Goal: Transaction & Acquisition: Purchase product/service

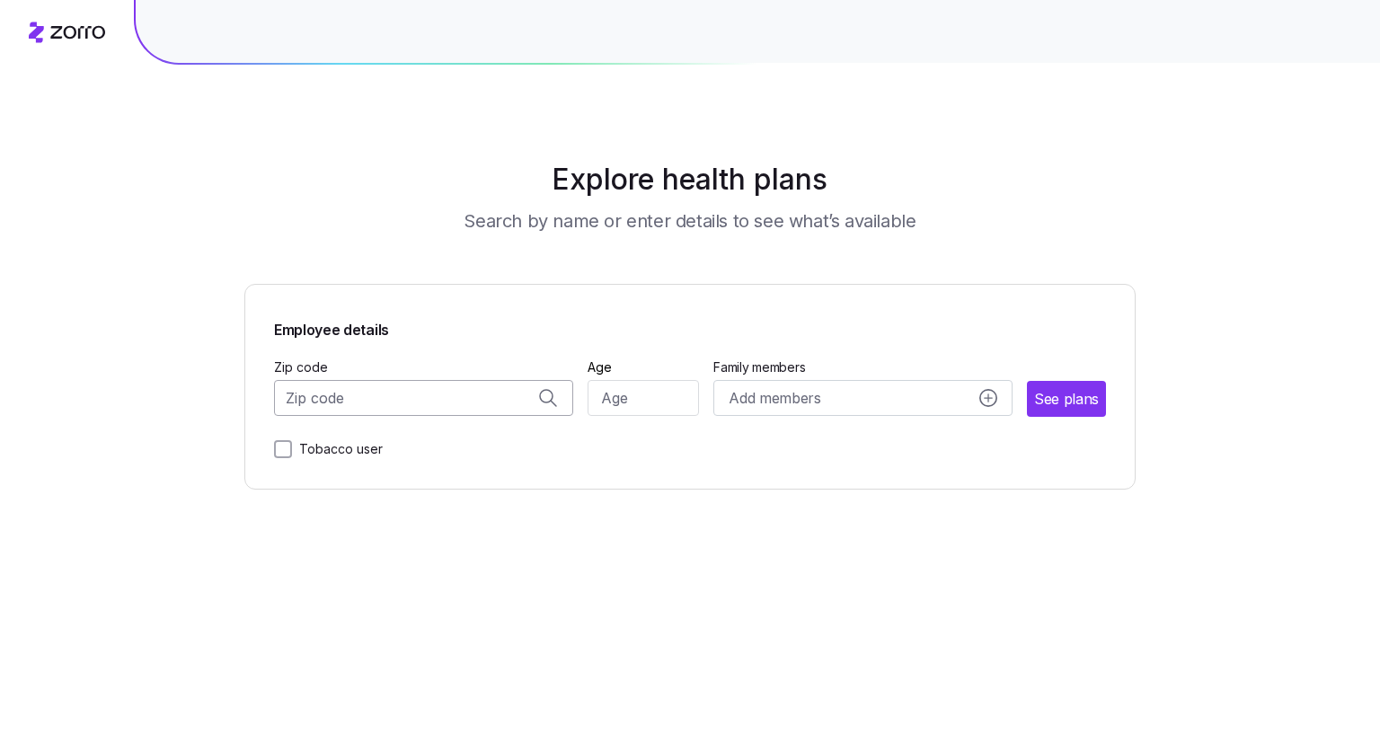
click at [432, 409] on input "Zip code" at bounding box center [423, 398] width 299 height 36
type input "33433"
click at [667, 396] on input "Age" at bounding box center [644, 398] width 112 height 36
type input "22"
click at [838, 403] on div "Add members" at bounding box center [864, 398] width 269 height 22
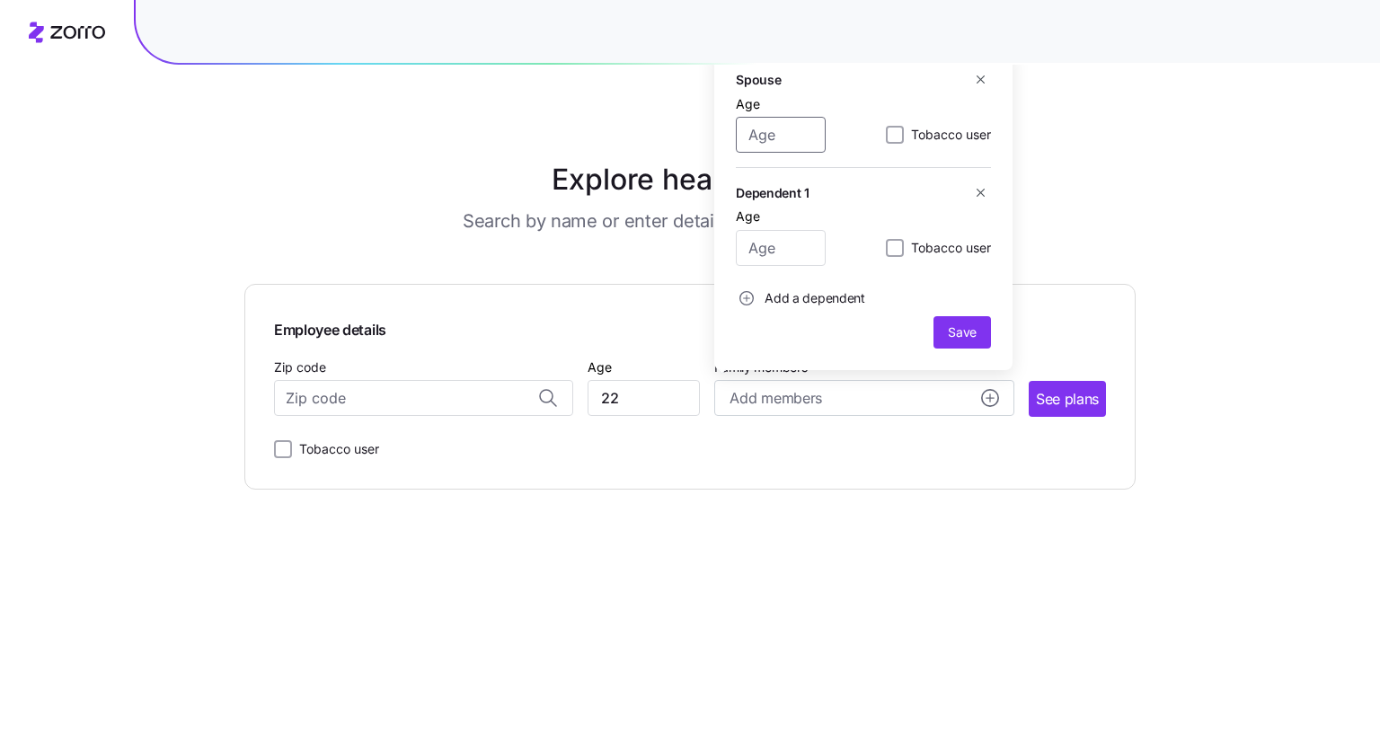
click at [791, 133] on input "Age" at bounding box center [781, 135] width 90 height 36
click at [979, 86] on icon "button" at bounding box center [980, 79] width 13 height 13
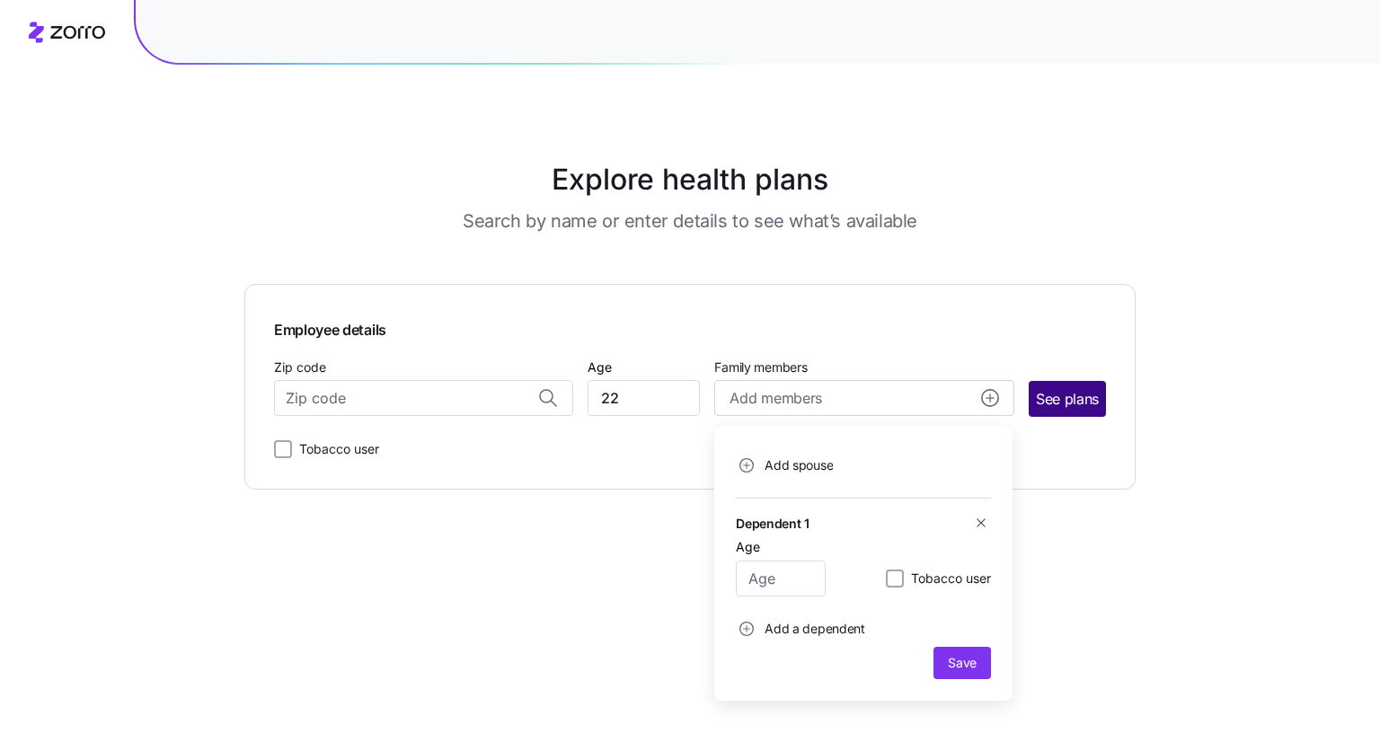
click at [1073, 409] on span "See plans" at bounding box center [1067, 399] width 63 height 22
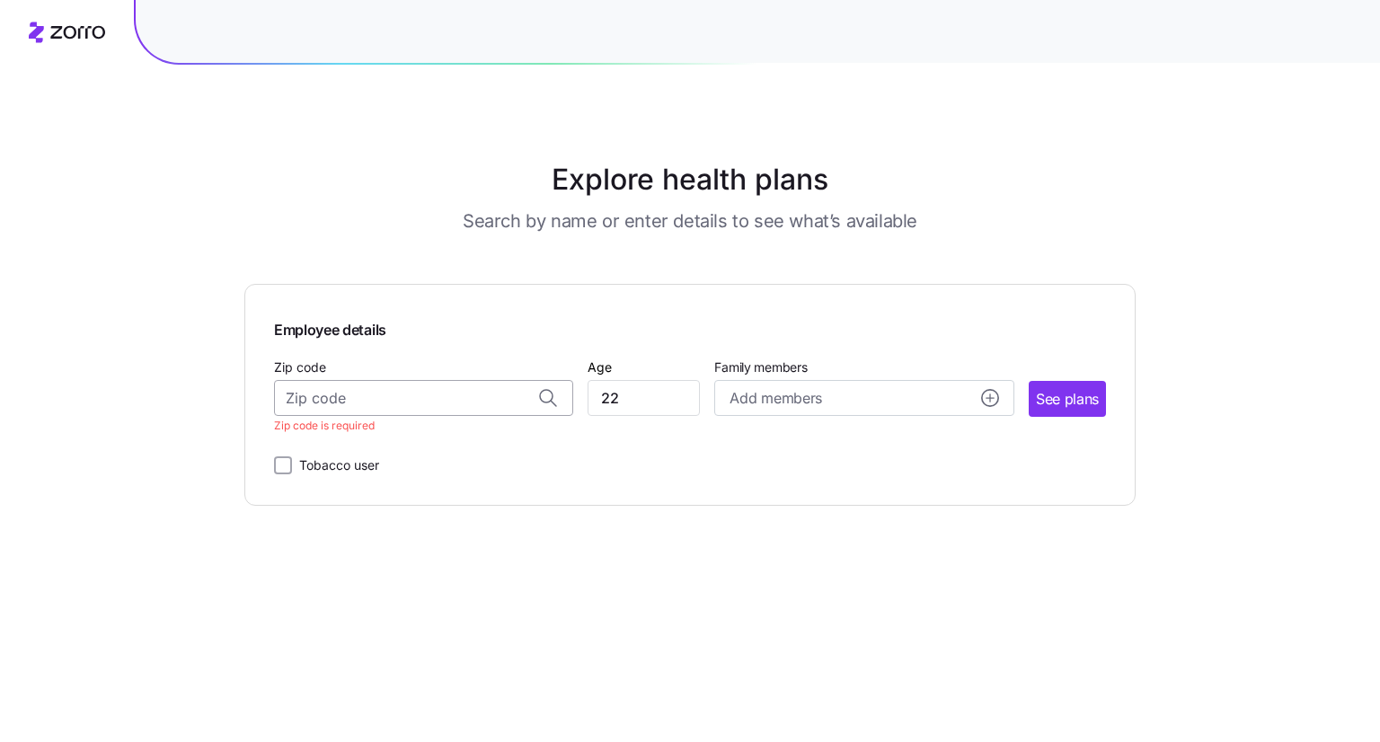
click at [450, 397] on input "Zip code" at bounding box center [423, 398] width 299 height 36
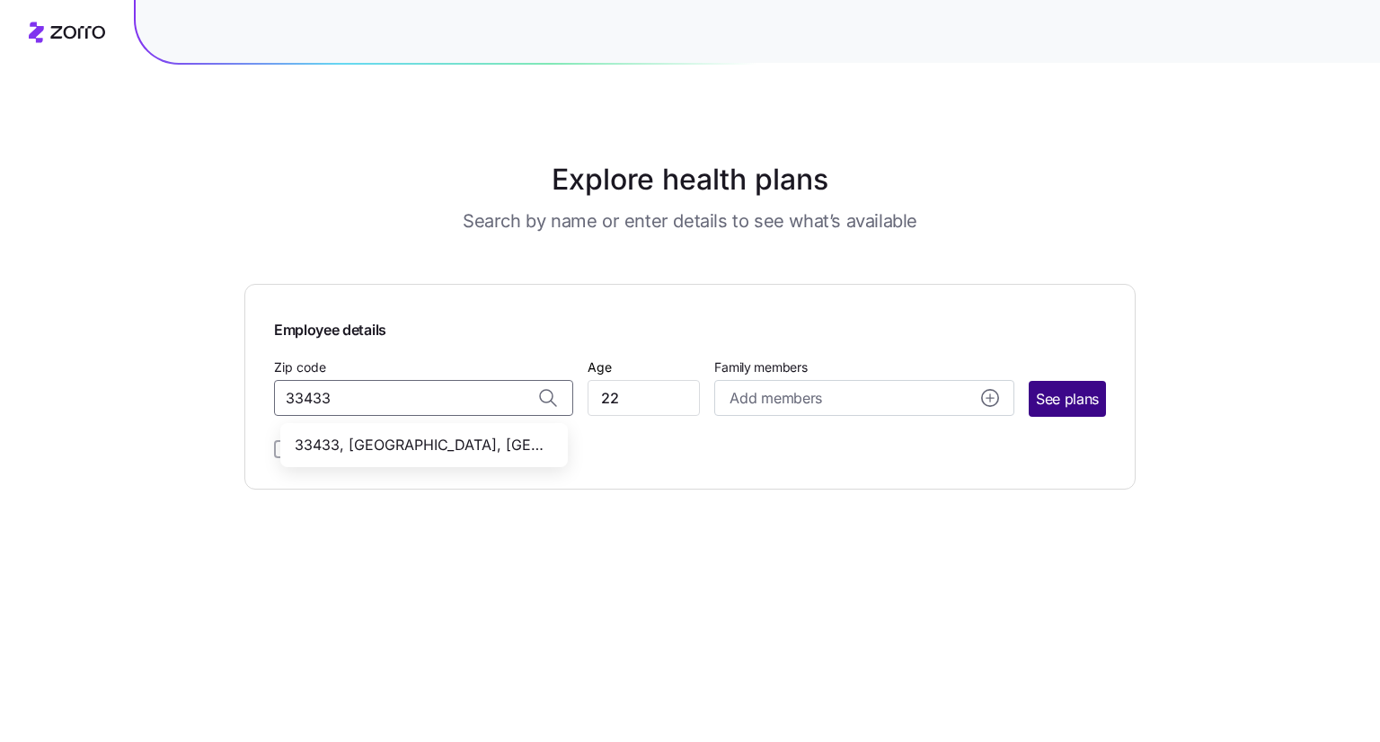
type input "33433"
click at [1071, 395] on span "See plans" at bounding box center [1067, 399] width 63 height 22
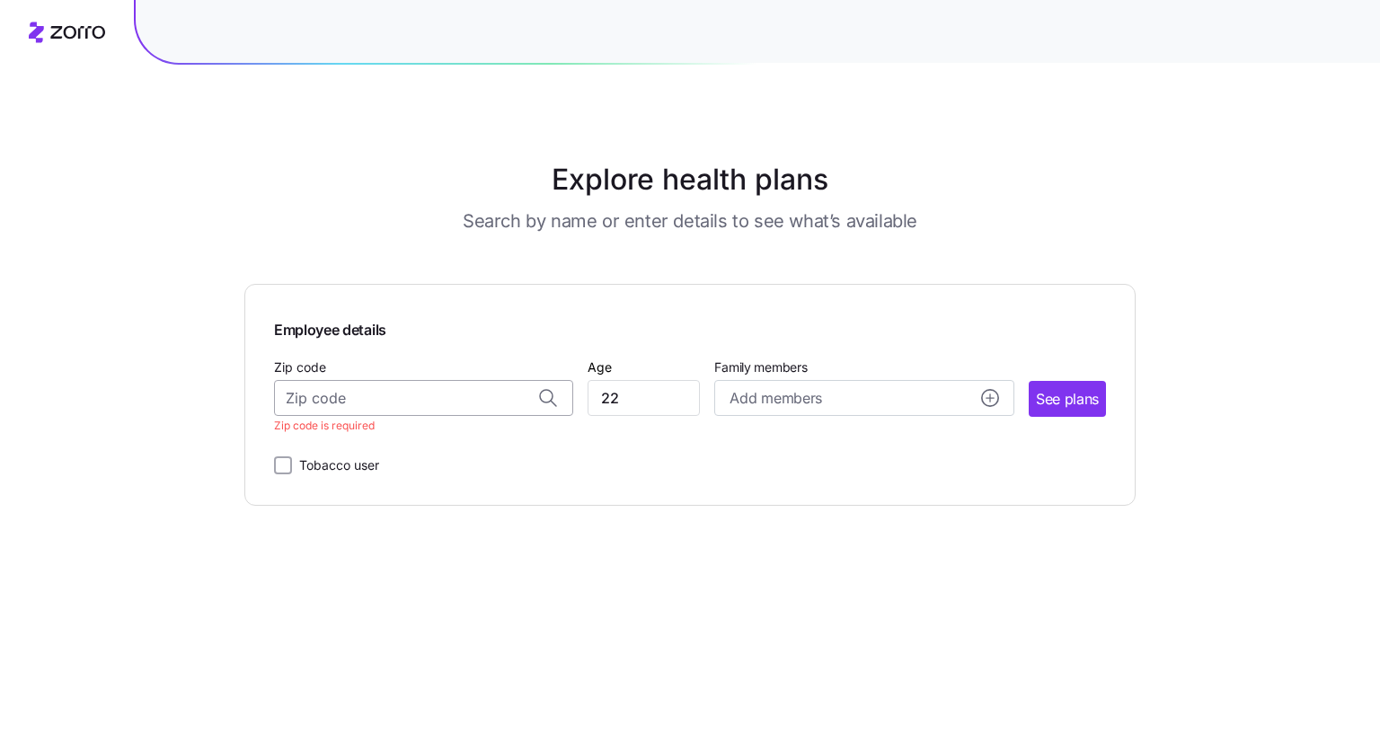
click at [474, 414] on input "Zip code" at bounding box center [423, 398] width 299 height 36
click at [453, 392] on input "Zip code" at bounding box center [423, 398] width 299 height 36
type input "33433"
